Goal: Task Accomplishment & Management: Manage account settings

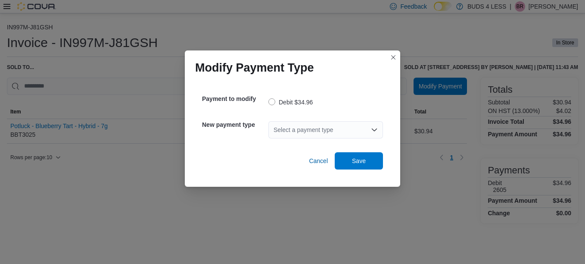
click at [289, 130] on div "Select a payment type" at bounding box center [325, 129] width 115 height 17
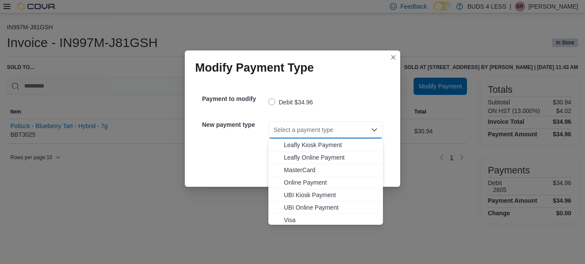
scroll to position [101, 0]
click at [299, 169] on span "MasterCard" at bounding box center [331, 168] width 94 height 9
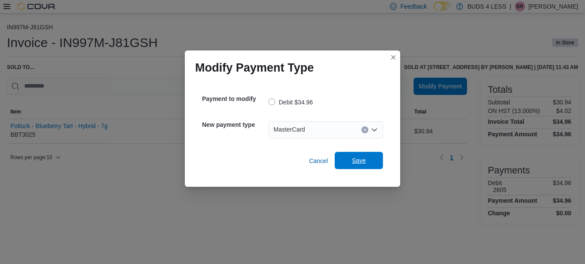
click at [353, 160] on span "Save" at bounding box center [359, 160] width 14 height 9
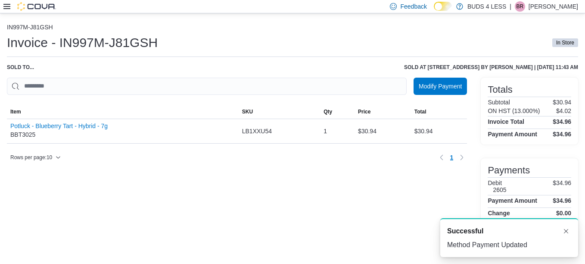
scroll to position [0, 0]
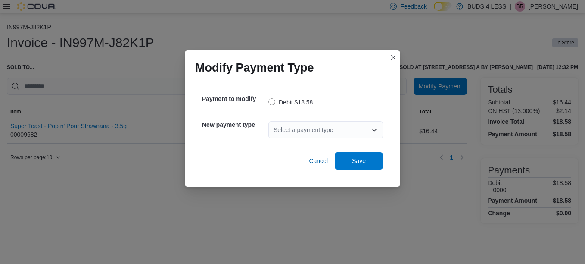
click at [274, 133] on input "Accessible screen reader label" at bounding box center [274, 129] width 1 height 10
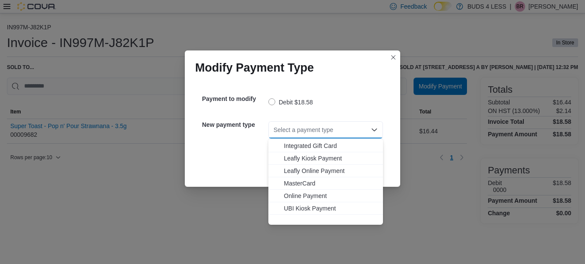
scroll to position [101, 0]
click at [298, 214] on span "Visa" at bounding box center [331, 218] width 94 height 9
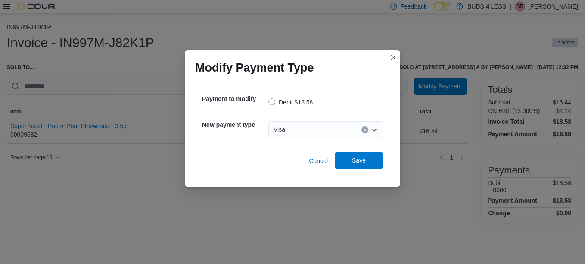
click at [373, 163] on span "Save" at bounding box center [359, 160] width 38 height 17
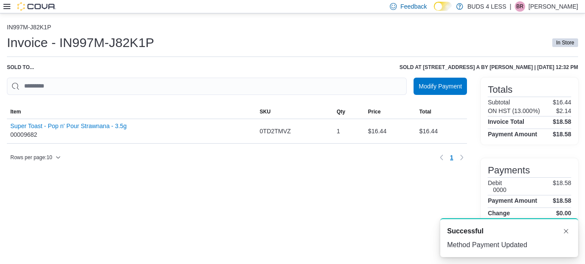
scroll to position [0, 0]
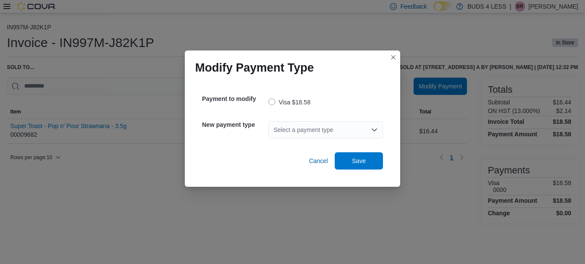
click at [323, 130] on div "Select a payment type" at bounding box center [325, 129] width 115 height 17
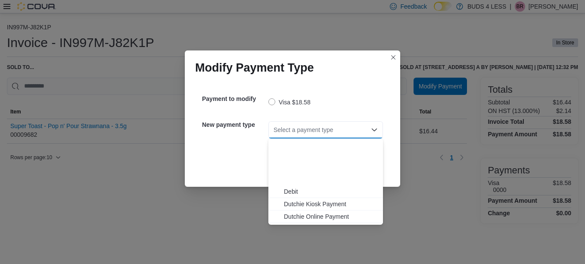
scroll to position [15, 0]
click at [295, 194] on span "Debit" at bounding box center [331, 191] width 94 height 9
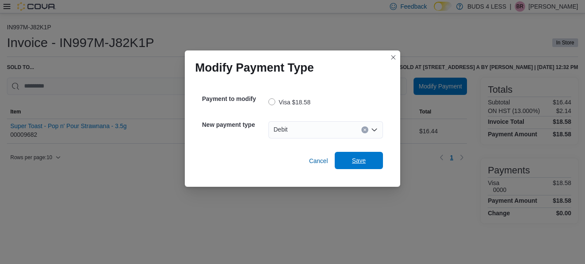
click at [359, 157] on span "Save" at bounding box center [359, 160] width 14 height 9
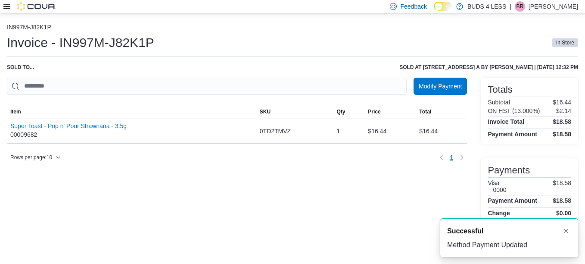
scroll to position [0, 0]
